Goal: Go to known website: Access a specific website the user already knows

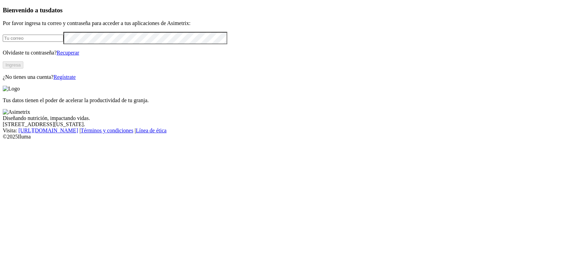
type input "eider.pena@contegral.co"
click at [23, 68] on button "Ingresa" at bounding box center [13, 64] width 21 height 7
